Goal: Task Accomplishment & Management: Use online tool/utility

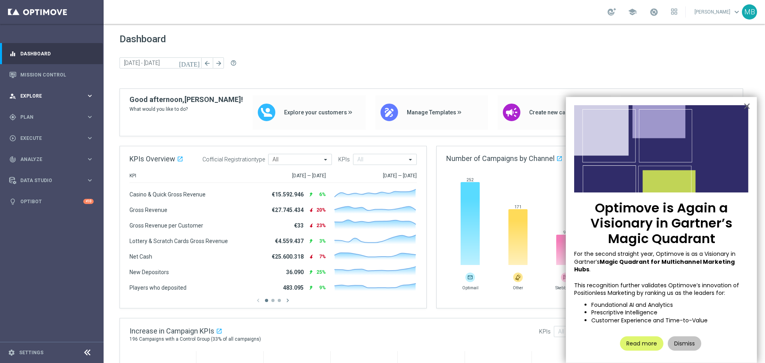
click at [44, 97] on span "Explore" at bounding box center [53, 96] width 66 height 5
click at [32, 213] on span "Plan" at bounding box center [53, 212] width 66 height 5
click at [58, 137] on div "Target Groups" at bounding box center [62, 133] width 82 height 12
click at [45, 155] on span "Templates" at bounding box center [49, 157] width 57 height 5
click at [48, 165] on div "Optimail" at bounding box center [64, 169] width 78 height 12
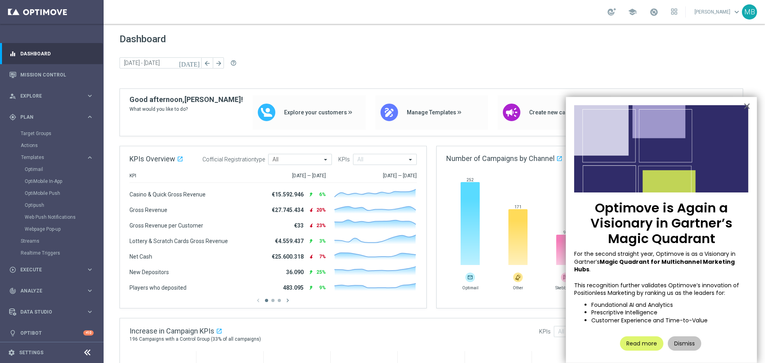
click at [42, 164] on div "Optimail" at bounding box center [64, 169] width 78 height 12
click at [40, 166] on div "Optimail" at bounding box center [64, 169] width 78 height 12
click at [40, 166] on link "Optimail" at bounding box center [54, 169] width 58 height 6
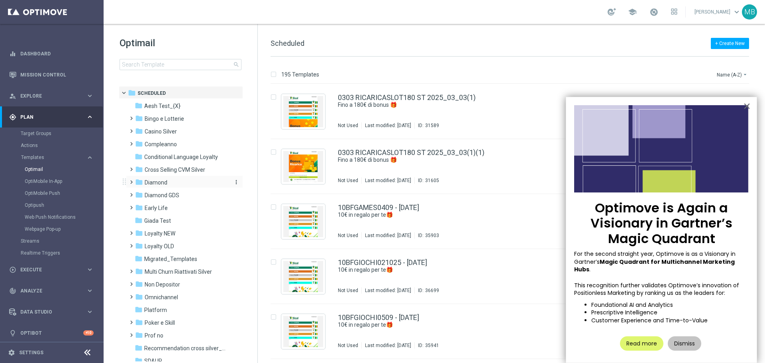
click at [171, 186] on div "folder Diamond" at bounding box center [181, 182] width 92 height 9
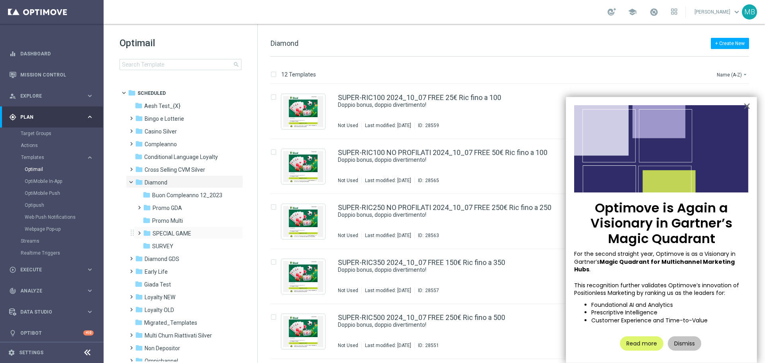
click at [139, 231] on span at bounding box center [138, 229] width 4 height 3
click at [157, 242] on icon "folder" at bounding box center [155, 246] width 8 height 8
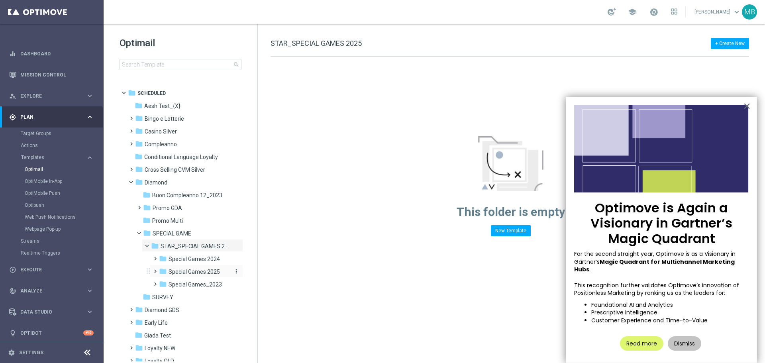
click at [186, 275] on span "Special Games 2025" at bounding box center [193, 271] width 51 height 7
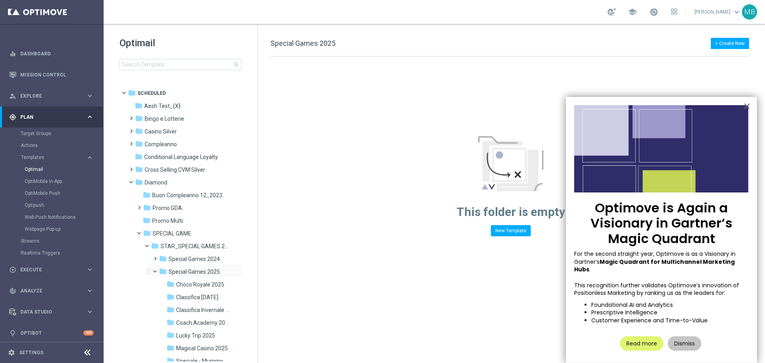
click at [157, 271] on span at bounding box center [158, 270] width 3 height 4
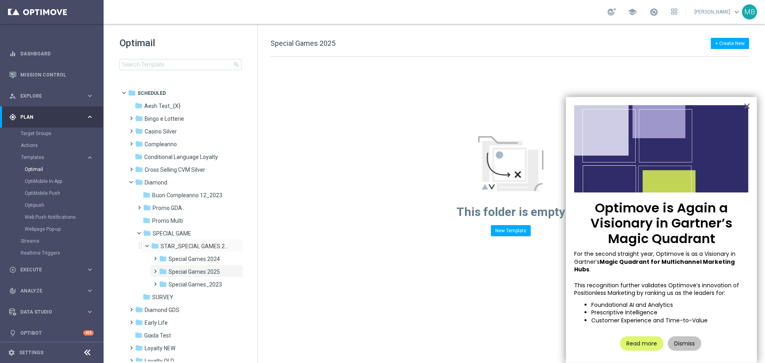
click at [149, 245] on span at bounding box center [150, 244] width 3 height 4
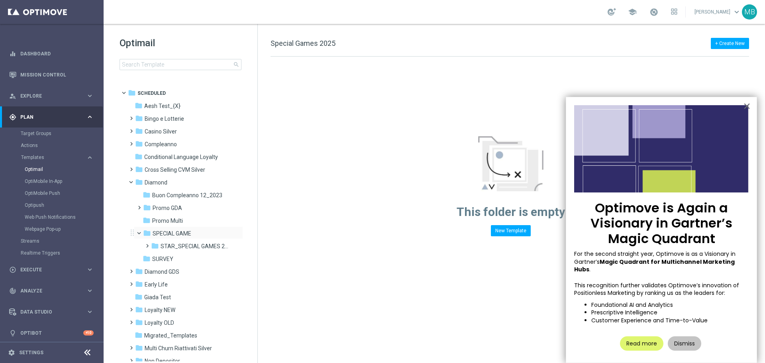
click at [141, 233] on span at bounding box center [142, 231] width 3 height 4
click at [136, 212] on span at bounding box center [140, 207] width 8 height 11
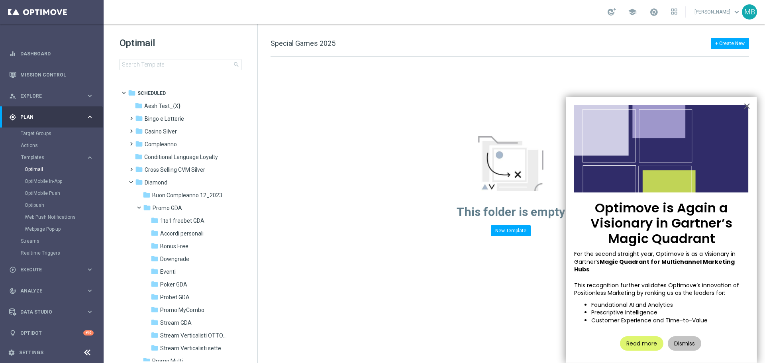
drag, startPoint x: 254, startPoint y: 208, endPoint x: 255, endPoint y: 214, distance: 6.0
click at [255, 214] on div "folder Scheduled more_vert folder Aesh Test_{X} more_vert" at bounding box center [180, 223] width 154 height 275
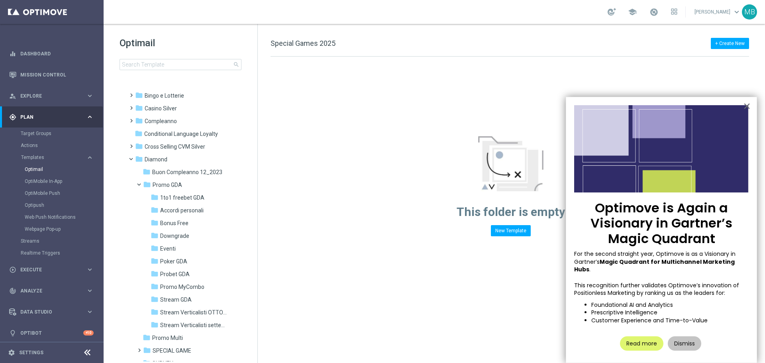
scroll to position [39, 0]
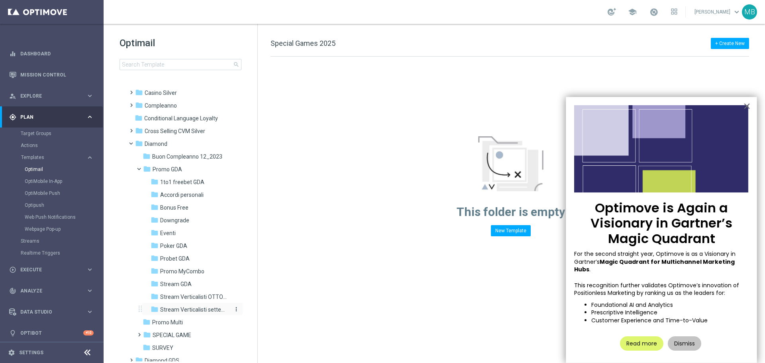
click at [206, 308] on span "Stream Verticalisti settembre 2025" at bounding box center [194, 309] width 69 height 7
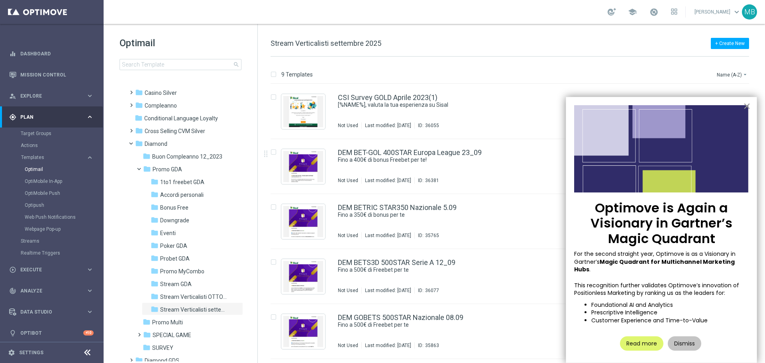
click at [745, 106] on button "×" at bounding box center [747, 106] width 8 height 13
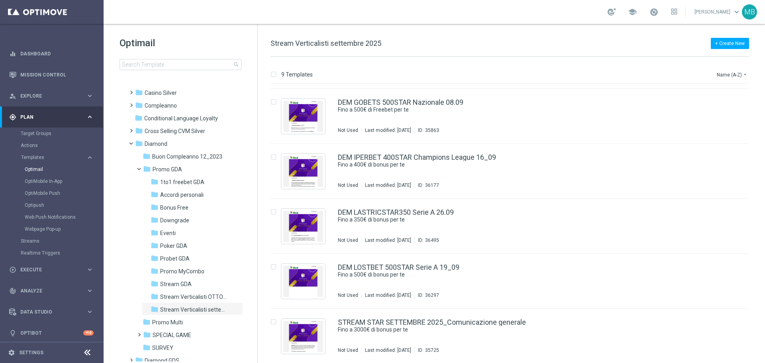
scroll to position [216, 0]
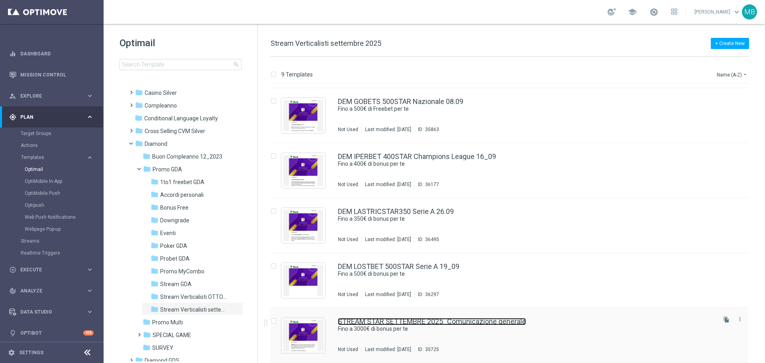
click at [411, 320] on link "STREAM STAR SETTEMBRE 2025_Comunicazione generale" at bounding box center [432, 321] width 188 height 7
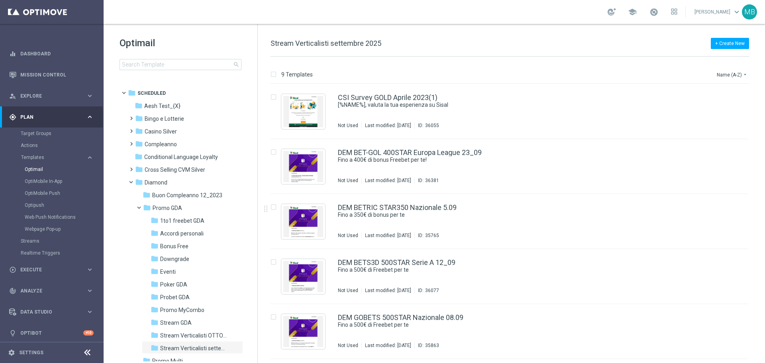
drag, startPoint x: 760, startPoint y: 133, endPoint x: 761, endPoint y: 141, distance: 7.3
click at [761, 141] on div "insert_drive_file CSI Survey GOLD Aprile 2023(1) [%NAME%], valuta la tua esperi…" at bounding box center [512, 331] width 501 height 495
click at [187, 325] on span "Stream GDA" at bounding box center [175, 322] width 31 height 7
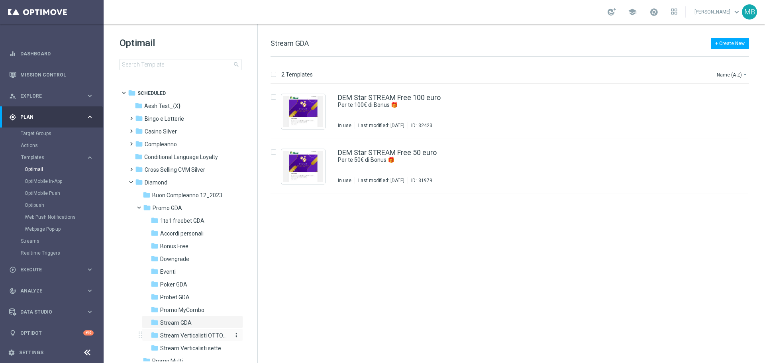
click at [193, 337] on span "Stream Verticalisti OTTOBRE" at bounding box center [194, 335] width 69 height 7
click at [349, 328] on div "insert_drive_file DEM BETSRIC STAR350 04.10 Fino a 350€ di bonus per te Not Use…" at bounding box center [512, 223] width 501 height 279
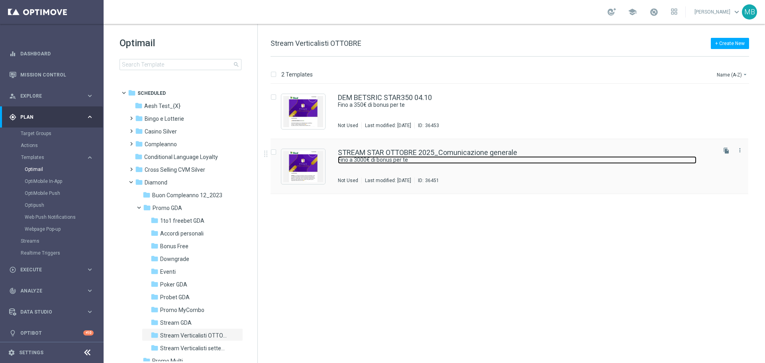
click at [464, 162] on link "Fino a 3000€ di bonus per te" at bounding box center [517, 160] width 358 height 8
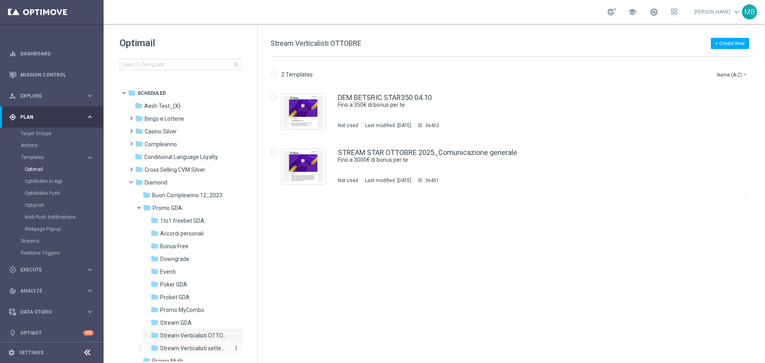
click at [200, 345] on span "Stream Verticalisti settembre 2025" at bounding box center [194, 348] width 69 height 7
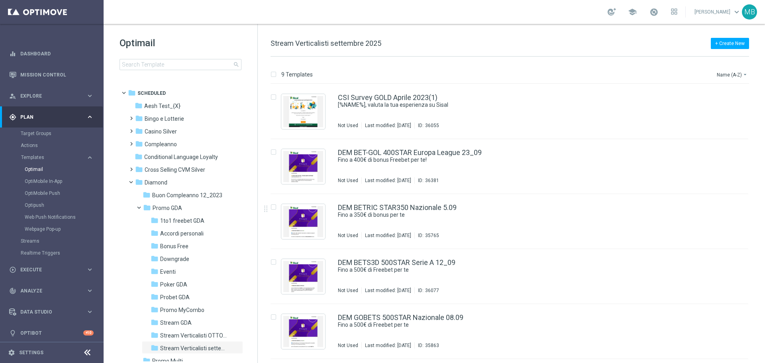
drag, startPoint x: 764, startPoint y: 221, endPoint x: 760, endPoint y: 253, distance: 32.1
click at [760, 253] on div "9 Templates Name (A-Z) arrow_drop_down Drag here to set row groups Drag here to…" at bounding box center [511, 210] width 507 height 306
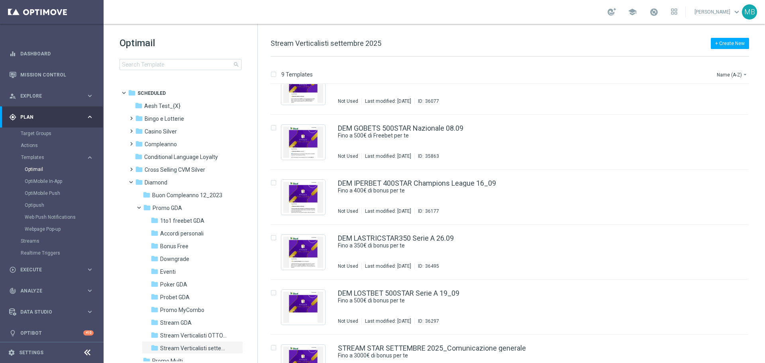
scroll to position [197, 0]
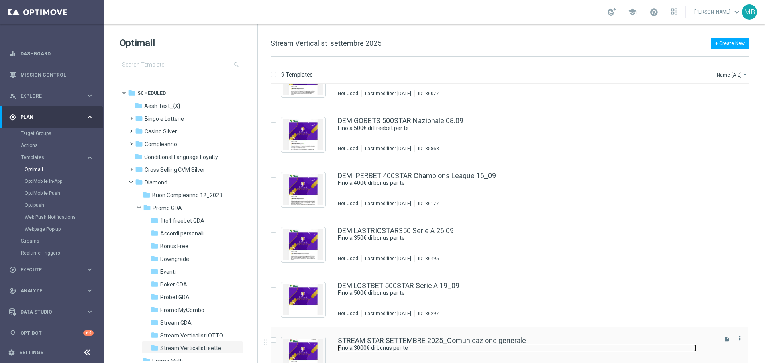
click at [476, 350] on link "Fino a 3000€ di bonus per te" at bounding box center [517, 348] width 358 height 8
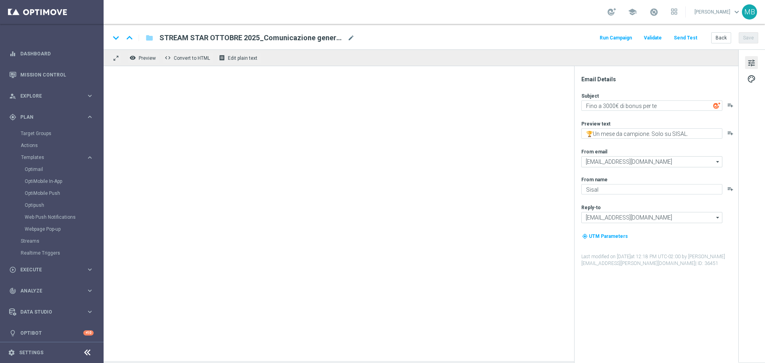
type textarea "🏆 Un mese da campione. Solo su SISAL."
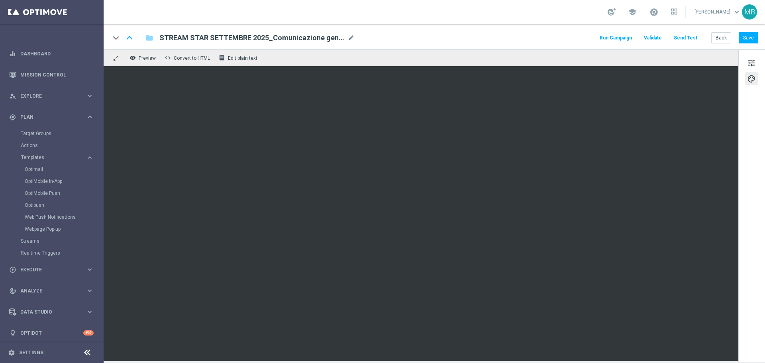
click at [467, 15] on div "school [PERSON_NAME] keyboard_arrow_down MB" at bounding box center [434, 12] width 661 height 24
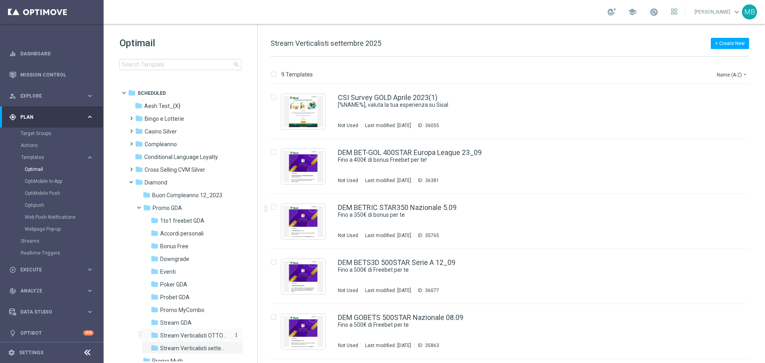
click at [207, 331] on div "folder Stream Verticalisti OTTOBRE" at bounding box center [190, 335] width 78 height 9
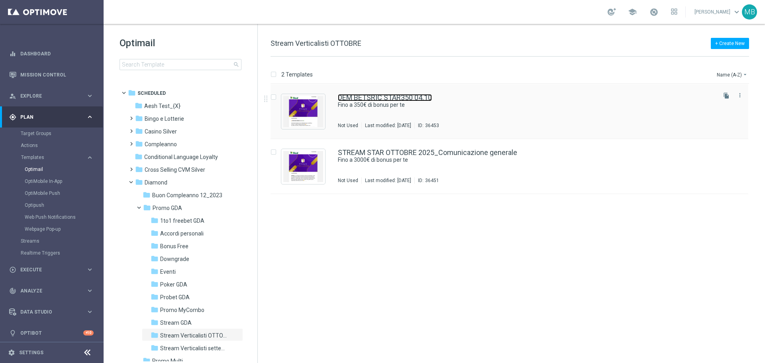
click at [427, 99] on link "DEM BETSRIC STAR350 04.10" at bounding box center [385, 97] width 94 height 7
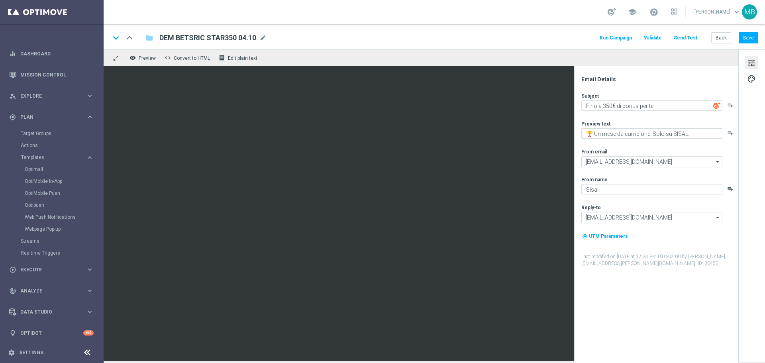
drag, startPoint x: 595, startPoint y: 196, endPoint x: 573, endPoint y: 197, distance: 21.9
click at [594, 196] on div "Subject Fino a 350€ di bonus per te playlist_add Preview text 🏆 Un mese [PERSON…" at bounding box center [659, 179] width 156 height 174
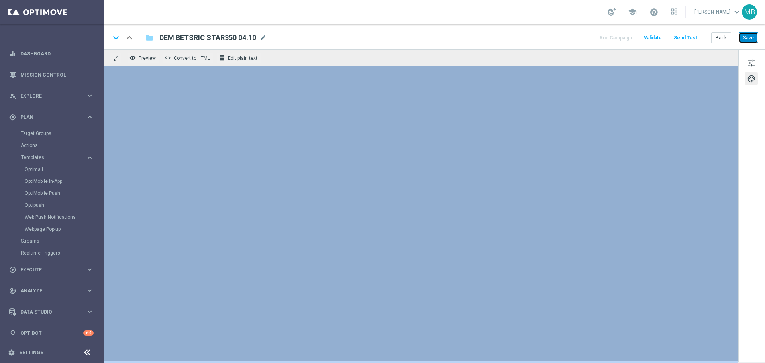
click at [746, 39] on button "Save" at bounding box center [748, 37] width 20 height 11
click at [752, 41] on button "Save" at bounding box center [748, 37] width 20 height 11
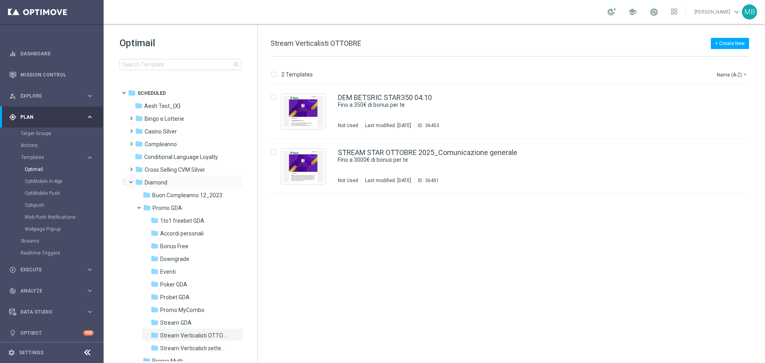
click at [133, 182] on span at bounding box center [134, 180] width 3 height 4
